Goal: Information Seeking & Learning: Learn about a topic

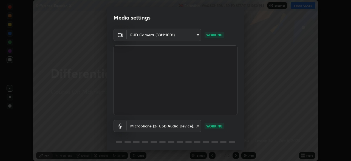
scroll to position [19, 0]
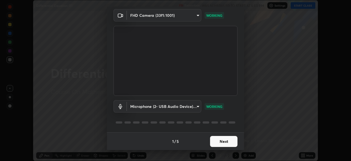
click at [232, 140] on button "Next" at bounding box center [223, 141] width 27 height 11
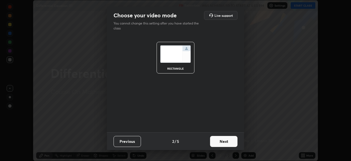
scroll to position [0, 0]
click at [233, 141] on button "Next" at bounding box center [223, 141] width 27 height 11
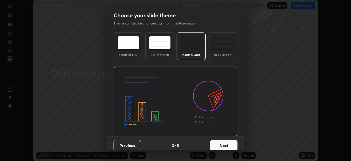
click at [233, 141] on button "Next" at bounding box center [223, 145] width 27 height 11
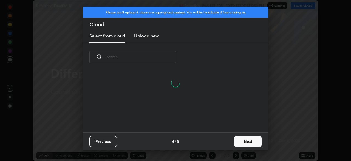
click at [261, 142] on button "Next" at bounding box center [247, 141] width 27 height 11
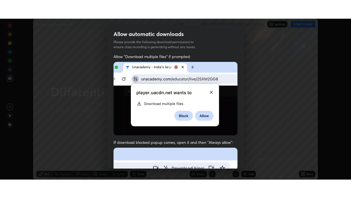
scroll to position [131, 0]
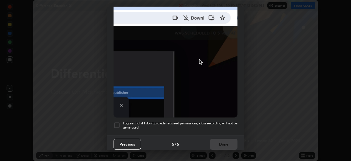
click at [233, 121] on h5 "I agree that if I don't provide required permissions, class recording will not …" at bounding box center [180, 125] width 115 height 9
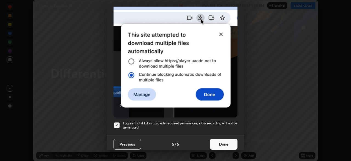
click at [231, 139] on button "Done" at bounding box center [223, 143] width 27 height 11
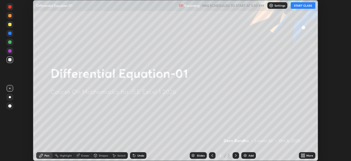
click at [302, 154] on icon at bounding box center [302, 153] width 1 height 1
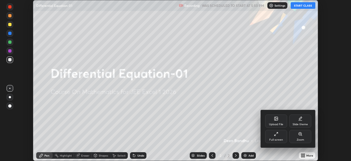
click at [278, 134] on icon at bounding box center [276, 133] width 4 height 4
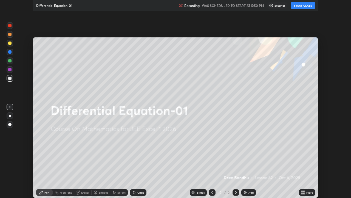
scroll to position [198, 351]
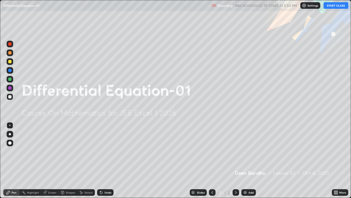
click at [336, 8] on button "START CLASS" at bounding box center [336, 5] width 25 height 7
click at [249, 160] on div "Add" at bounding box center [248, 192] width 15 height 7
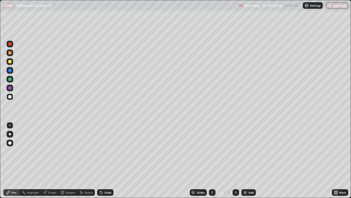
click at [248, 160] on div "Add" at bounding box center [248, 192] width 15 height 7
